Goal: Information Seeking & Learning: Learn about a topic

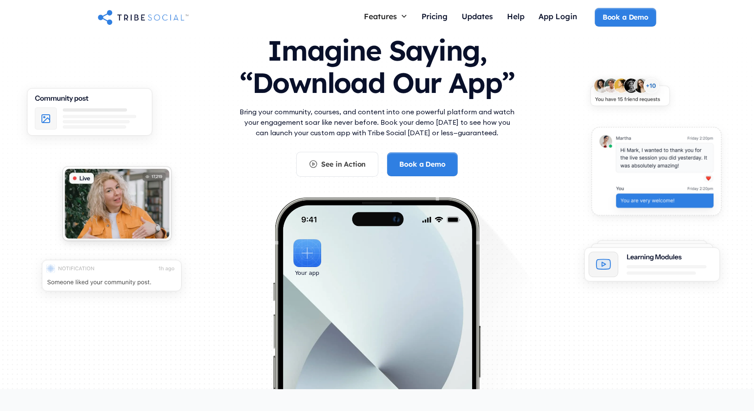
scroll to position [15, 0]
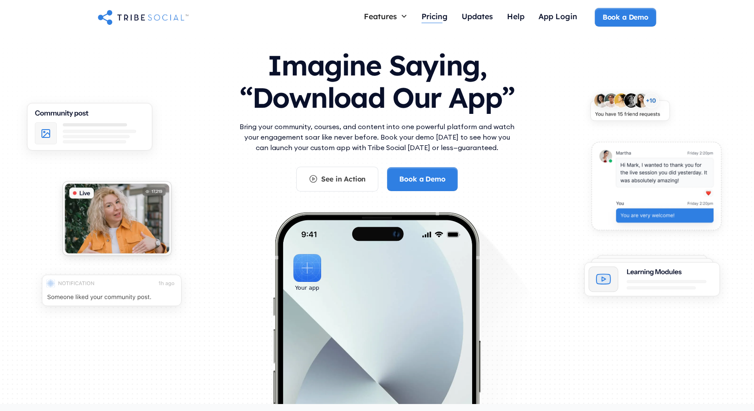
click at [427, 21] on div "Pricing" at bounding box center [434, 17] width 26 height 19
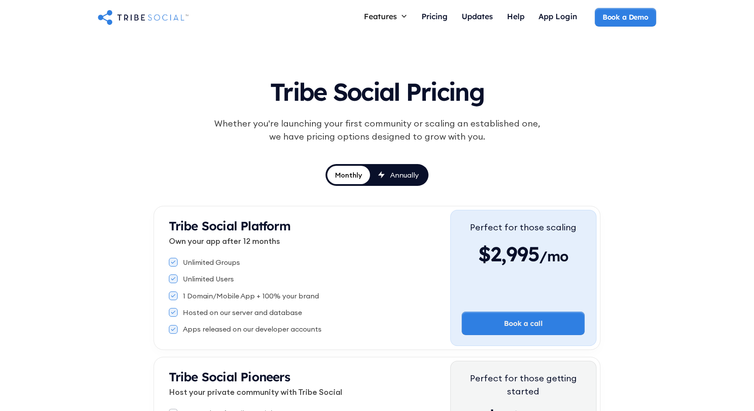
click at [386, 175] on div "Annually" at bounding box center [398, 175] width 41 height 10
click at [353, 175] on div "Monthly" at bounding box center [349, 175] width 28 height 10
click at [393, 12] on div "Features" at bounding box center [380, 16] width 33 height 10
click at [112, 14] on img "home" at bounding box center [143, 16] width 91 height 17
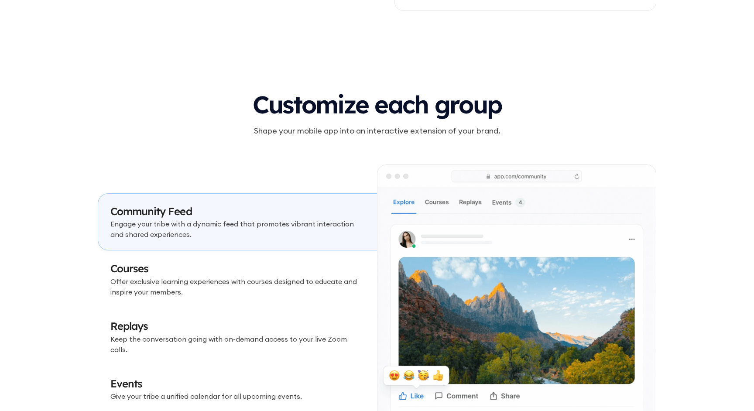
scroll to position [2522, 0]
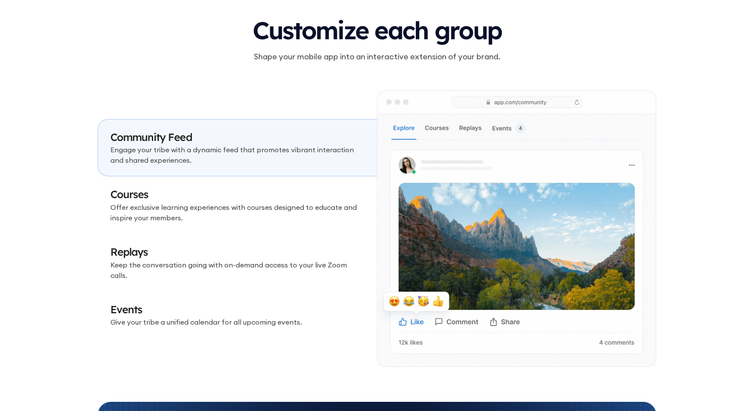
click at [441, 127] on img at bounding box center [516, 229] width 278 height 276
click at [436, 127] on img at bounding box center [516, 229] width 278 height 276
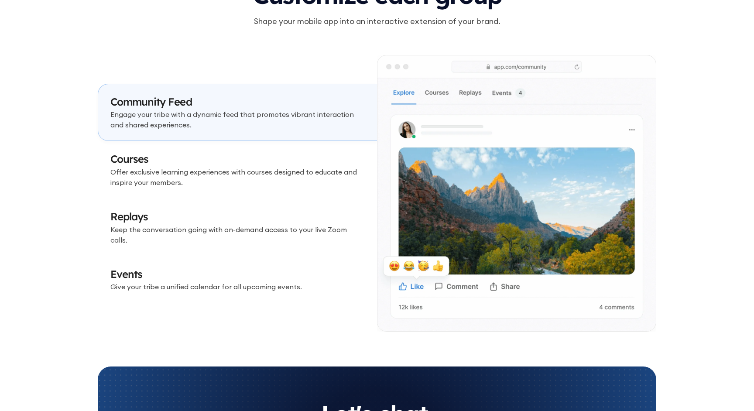
scroll to position [2559, 0]
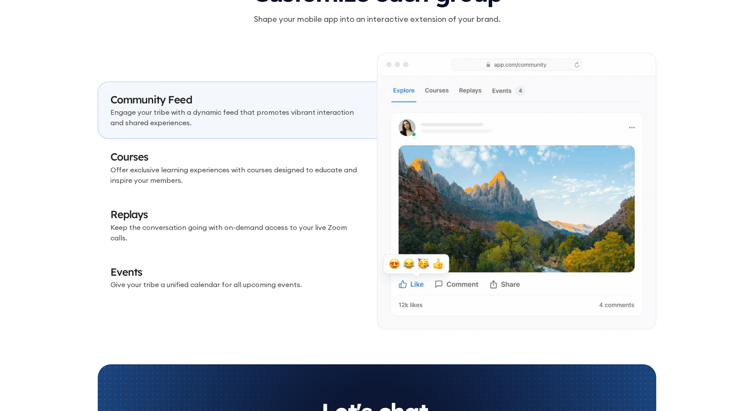
click at [261, 164] on h3 "Courses" at bounding box center [237, 157] width 254 height 15
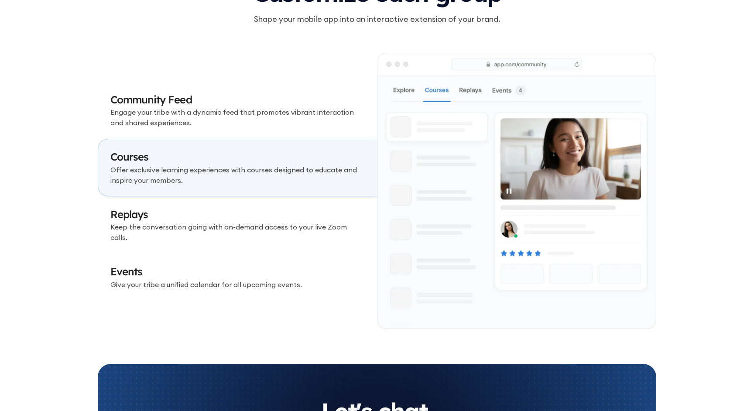
click at [247, 207] on link "Replays Keep the conversation going with on-demand access to your live Zoom cal…" at bounding box center [237, 225] width 279 height 58
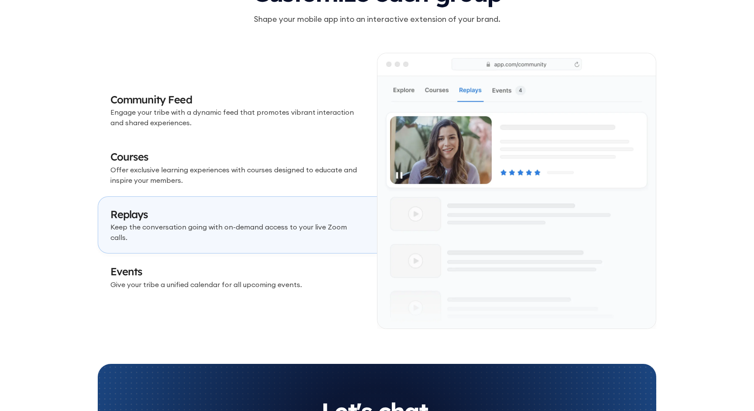
click at [238, 243] on link "Replays Keep the conversation going with on-demand access to your live Zoom cal…" at bounding box center [237, 225] width 279 height 58
click at [238, 267] on h3 "Events" at bounding box center [237, 271] width 254 height 15
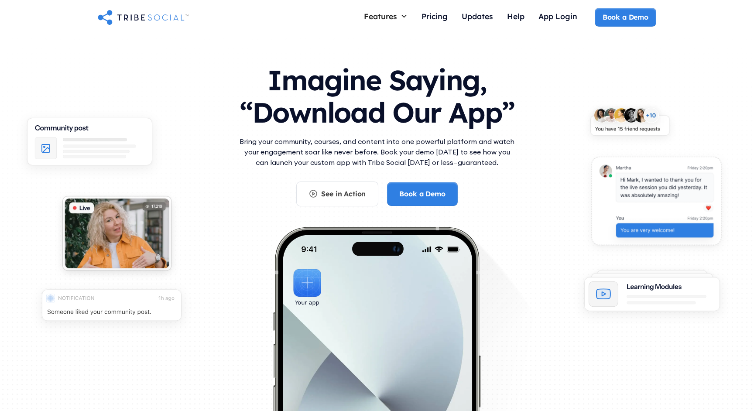
scroll to position [0, 0]
